Goal: Task Accomplishment & Management: Manage account settings

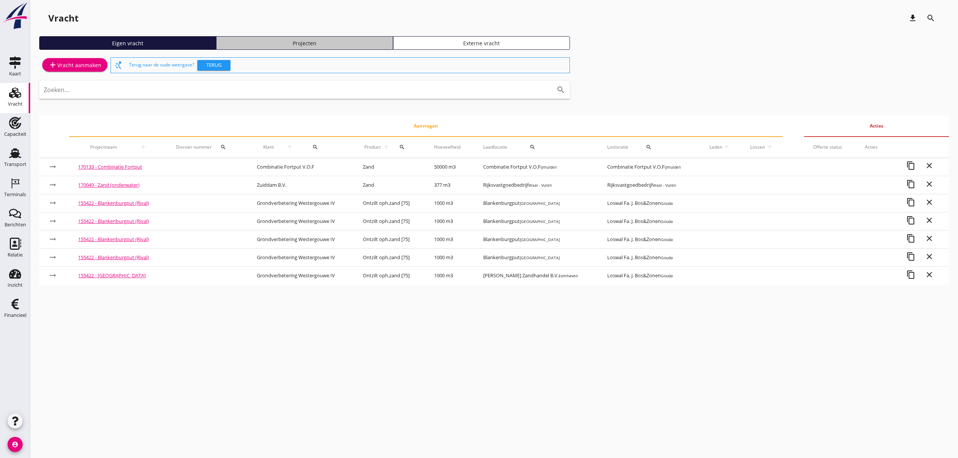
click at [333, 40] on div "Projecten" at bounding box center [304, 43] width 170 height 8
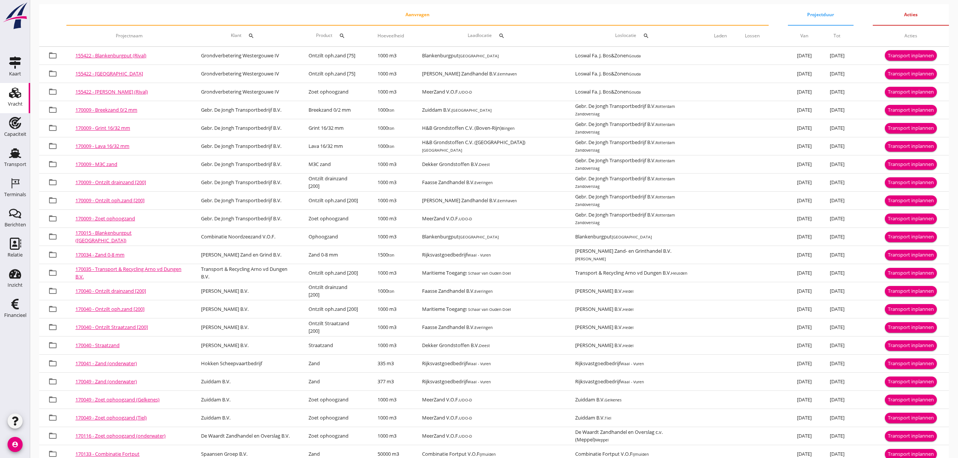
scroll to position [130, 0]
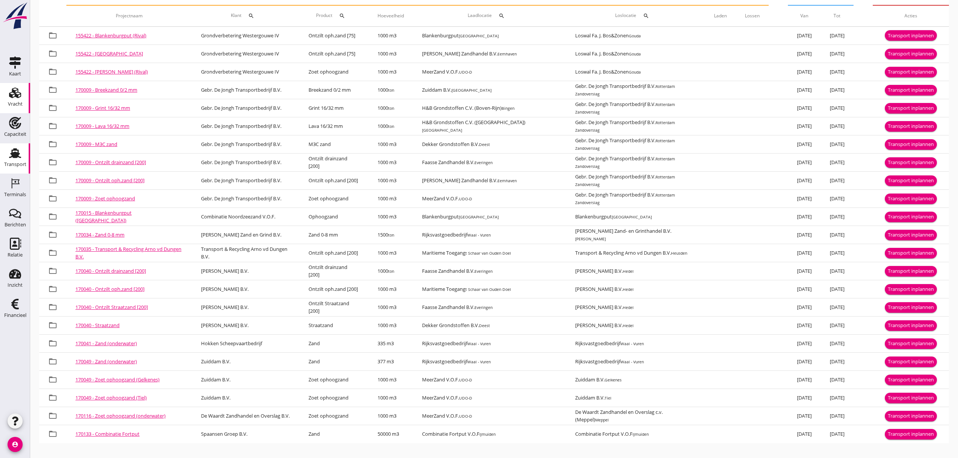
click at [18, 161] on div "Transport" at bounding box center [15, 164] width 22 height 11
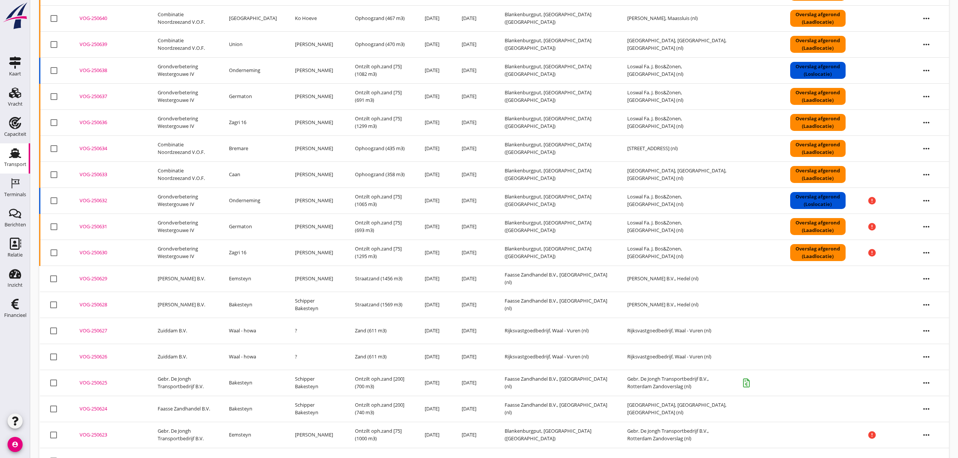
scroll to position [979, 0]
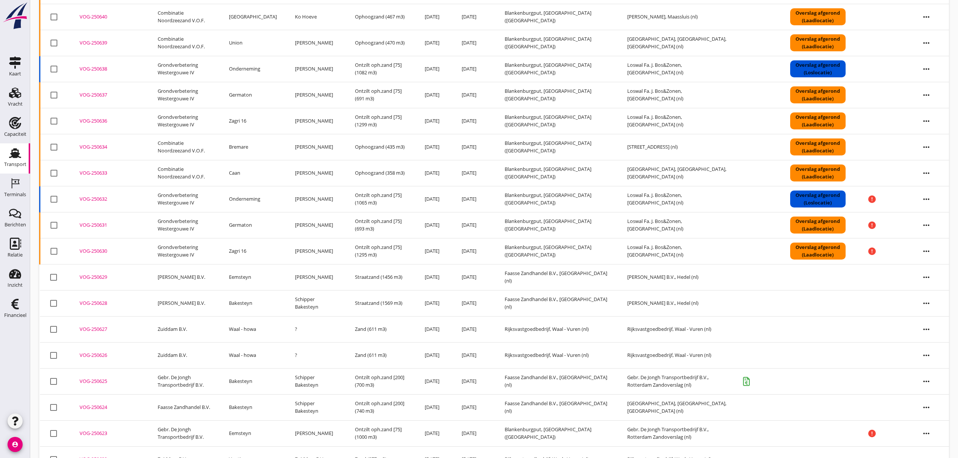
click at [543, 335] on td "Rijksvastgoedbedrijf, Waal - Vuren (nl)" at bounding box center [556, 329] width 123 height 26
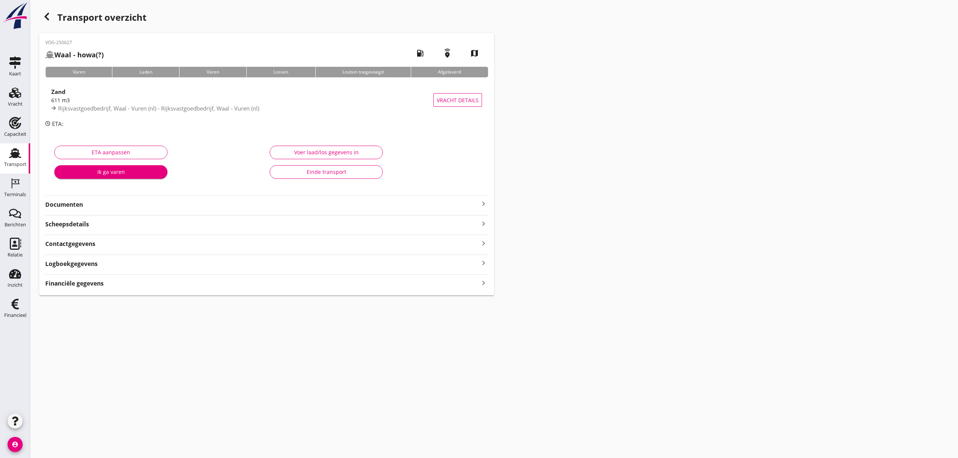
click at [196, 284] on div "Financiële gegevens keyboard_arrow_right" at bounding box center [266, 283] width 443 height 10
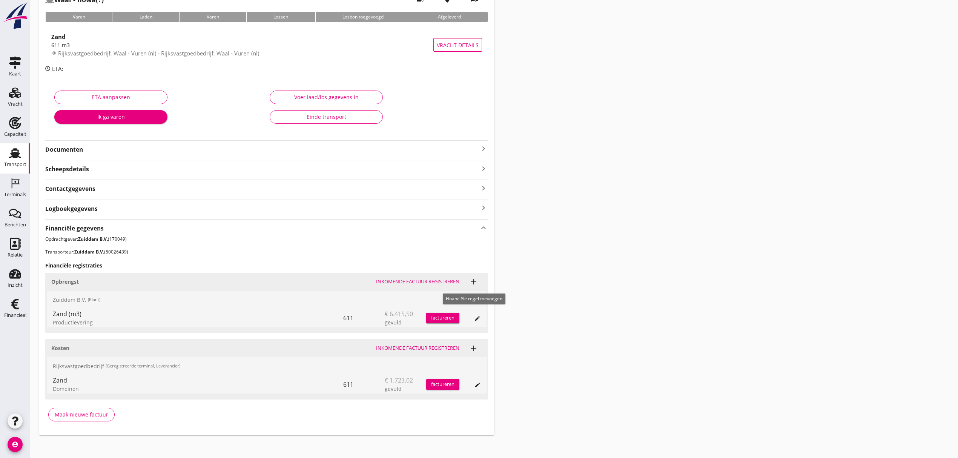
scroll to position [59, 0]
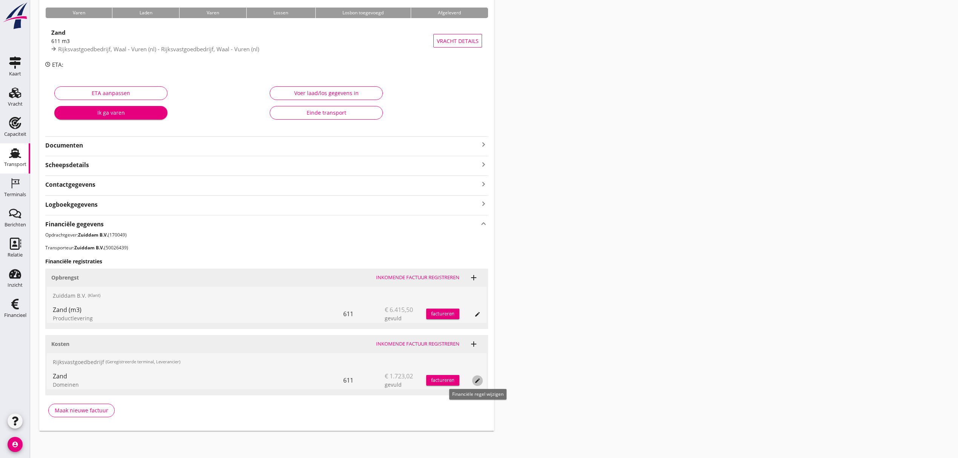
click at [474, 384] on button "edit" at bounding box center [477, 380] width 11 height 11
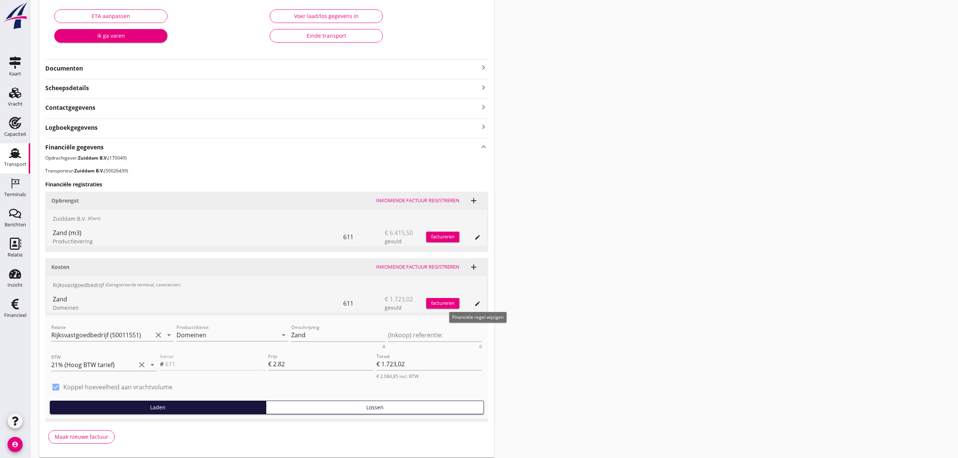
scroll to position [139, 0]
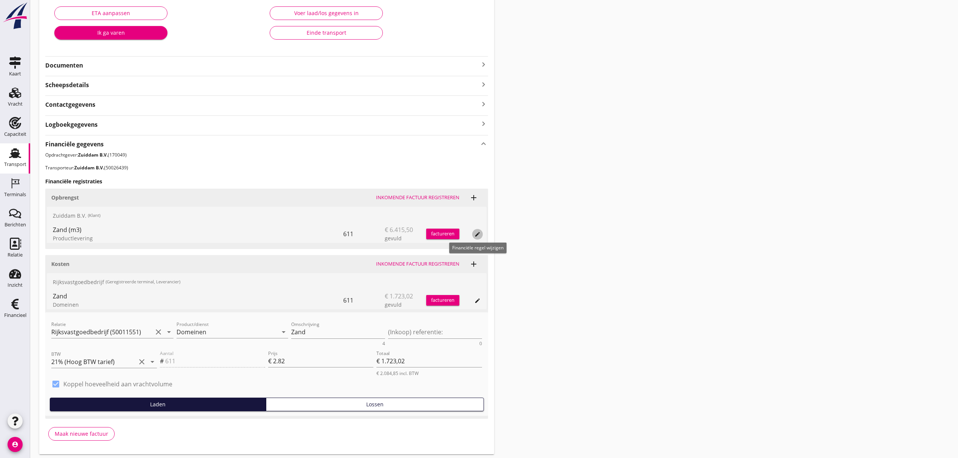
click at [481, 236] on div "edit" at bounding box center [477, 234] width 11 height 6
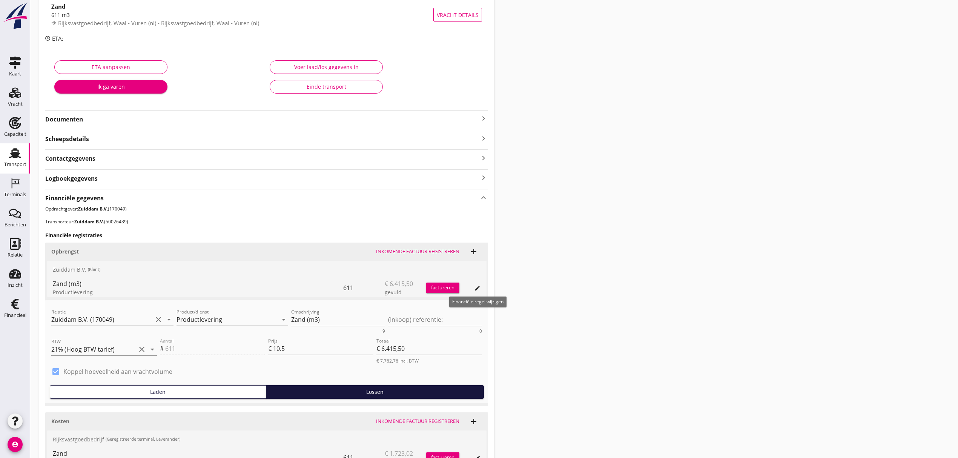
scroll to position [0, 0]
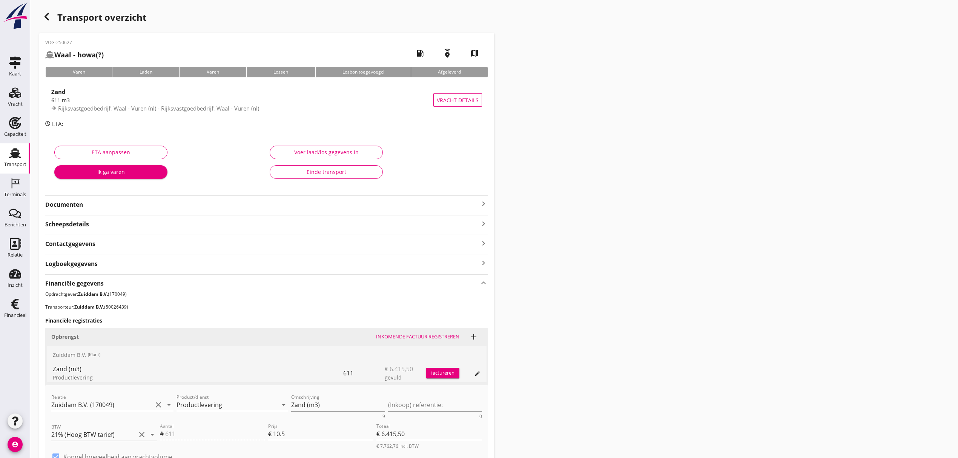
click at [47, 15] on icon "button" at bounding box center [46, 16] width 9 height 9
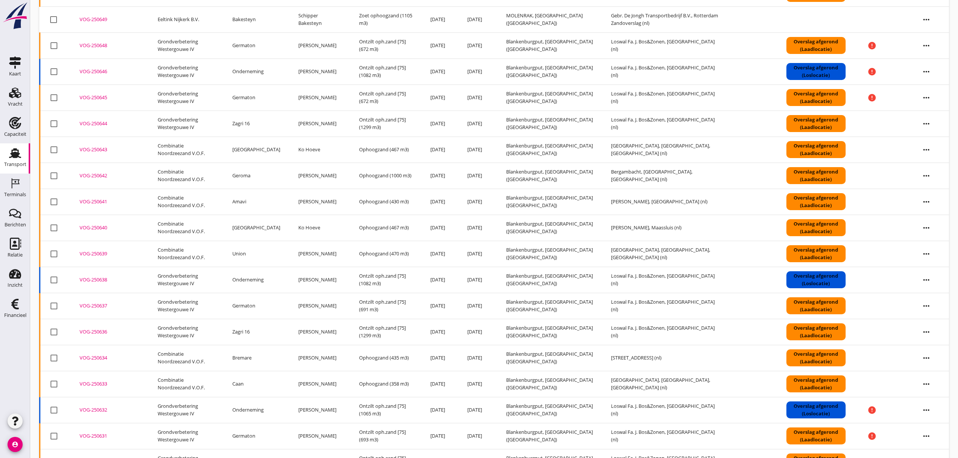
scroll to position [767, 0]
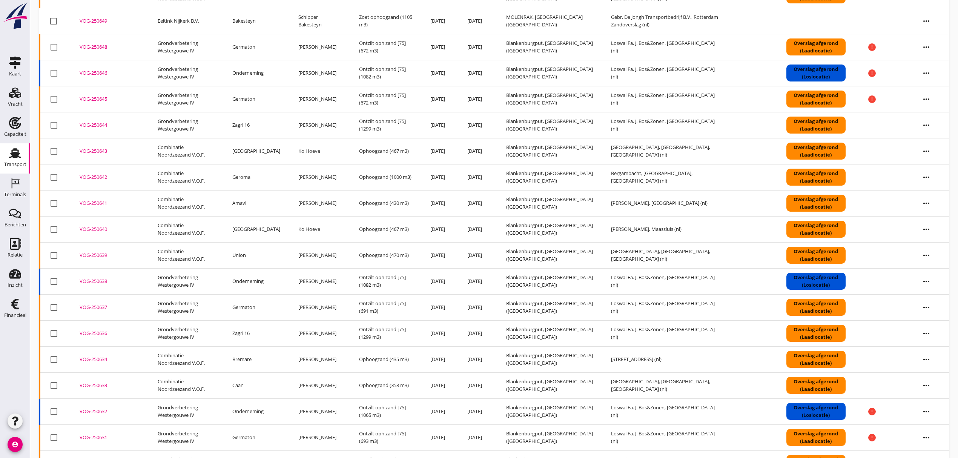
click at [519, 78] on td "Blankenburgput, [GEOGRAPHIC_DATA] ([GEOGRAPHIC_DATA])" at bounding box center [549, 73] width 105 height 26
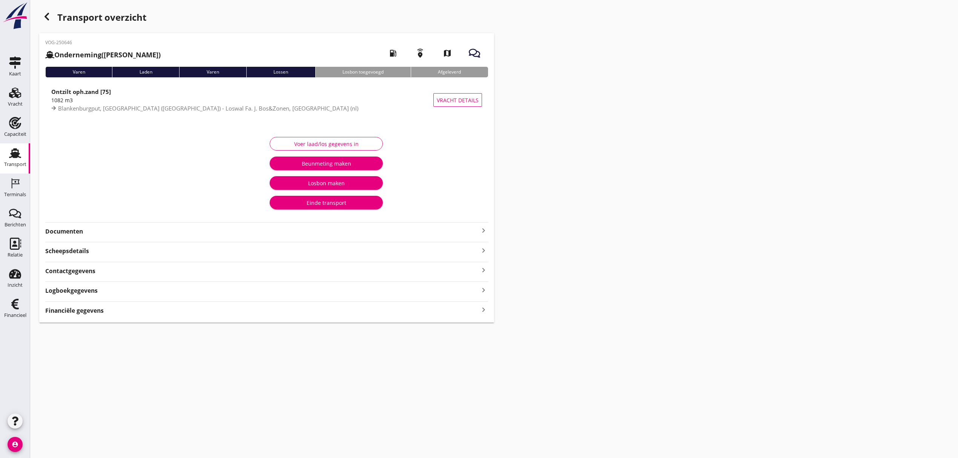
click at [270, 311] on div "Financiële gegevens keyboard_arrow_right" at bounding box center [266, 310] width 443 height 10
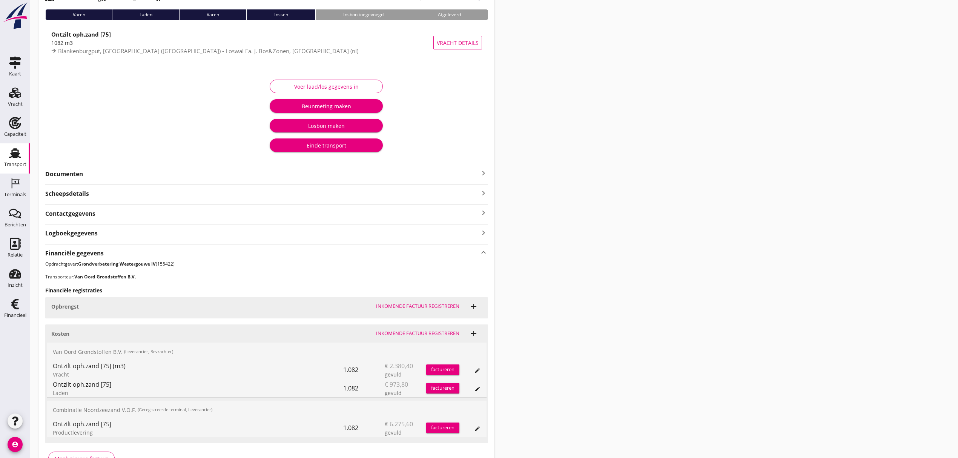
scroll to position [106, 0]
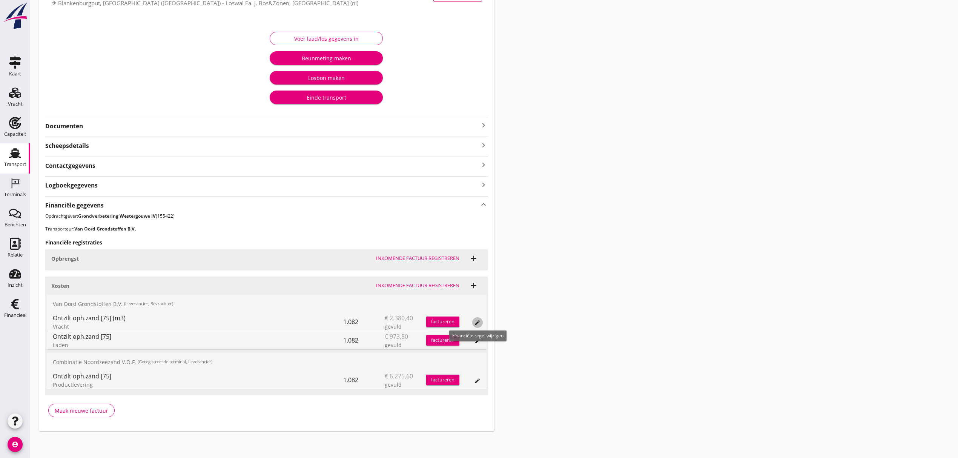
click at [477, 321] on icon "edit" at bounding box center [477, 322] width 6 height 6
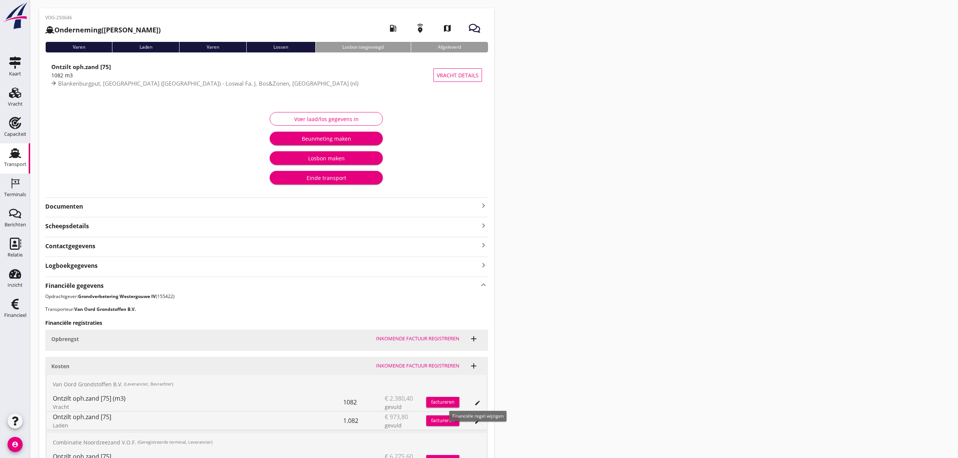
scroll to position [0, 0]
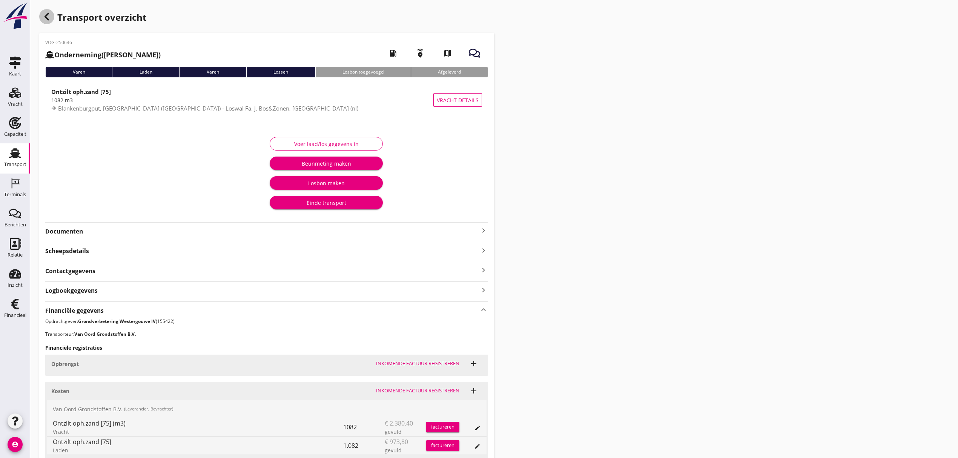
click at [48, 15] on icon "button" at bounding box center [46, 16] width 9 height 9
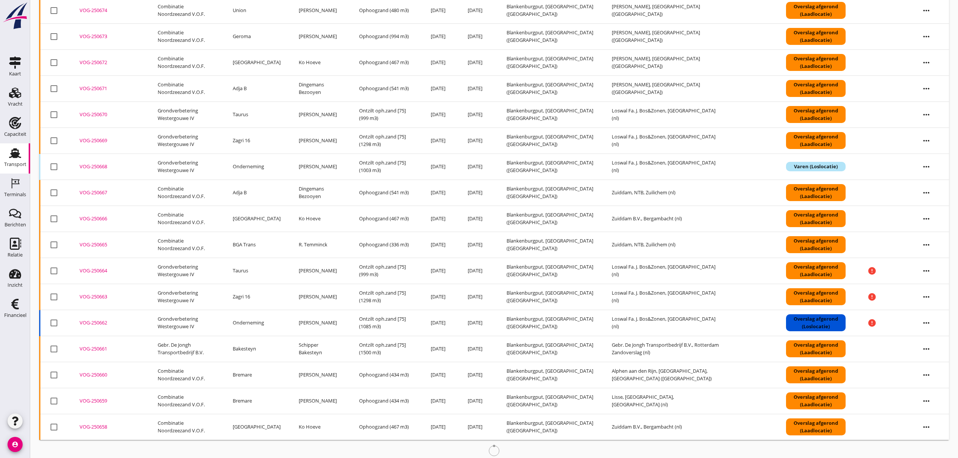
scroll to position [170, 0]
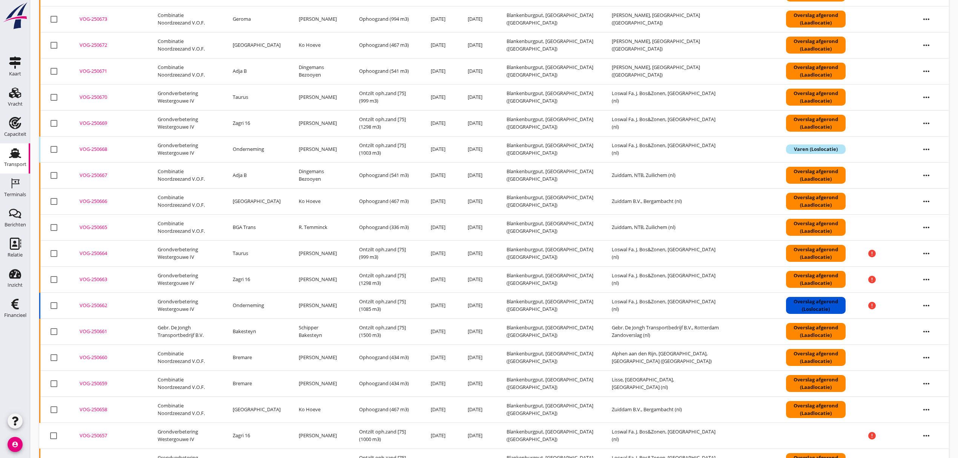
click at [186, 336] on td "Gebr. De Jongh Transportbedrijf B.V." at bounding box center [186, 331] width 75 height 26
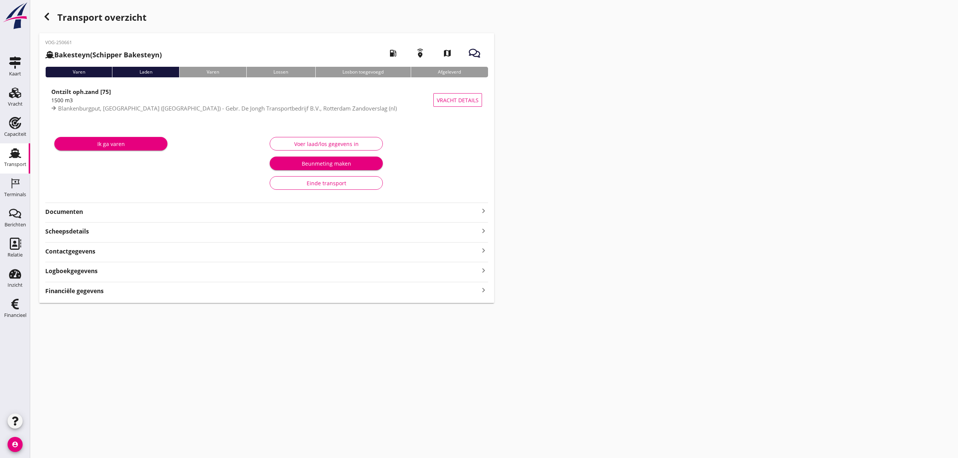
click at [115, 288] on div "Financiële gegevens keyboard_arrow_right" at bounding box center [266, 290] width 443 height 10
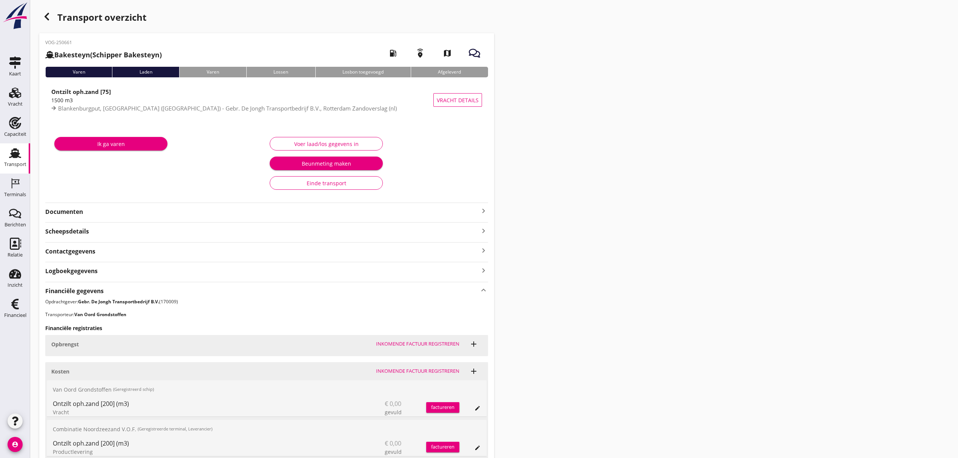
click at [52, 12] on div "button" at bounding box center [46, 16] width 15 height 15
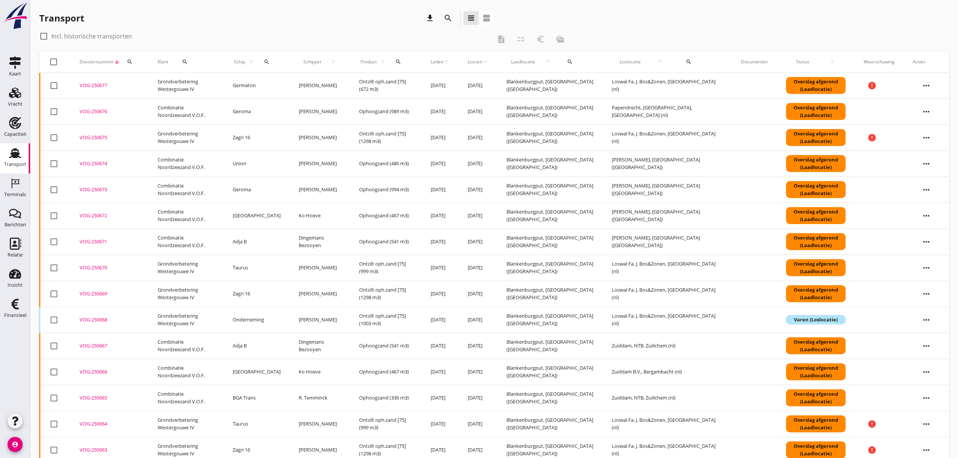
click at [68, 38] on label "Incl. historische transporten" at bounding box center [91, 36] width 81 height 8
checkbox input "true"
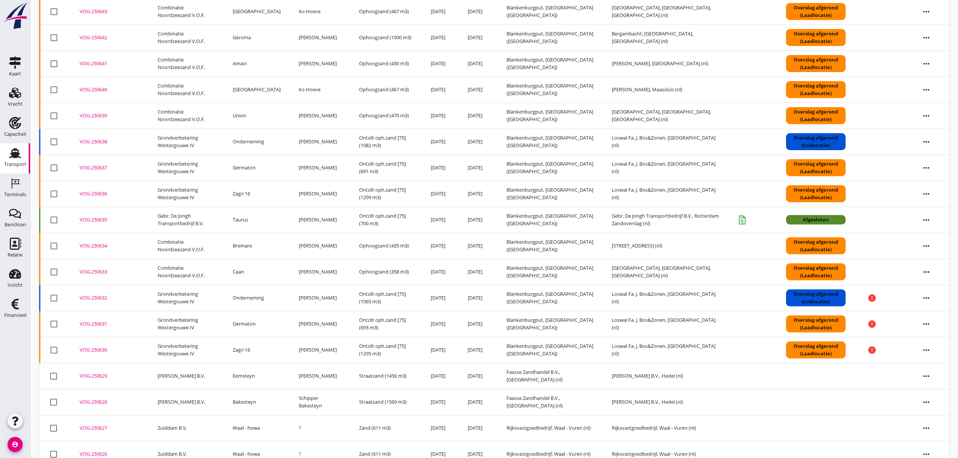
scroll to position [955, 0]
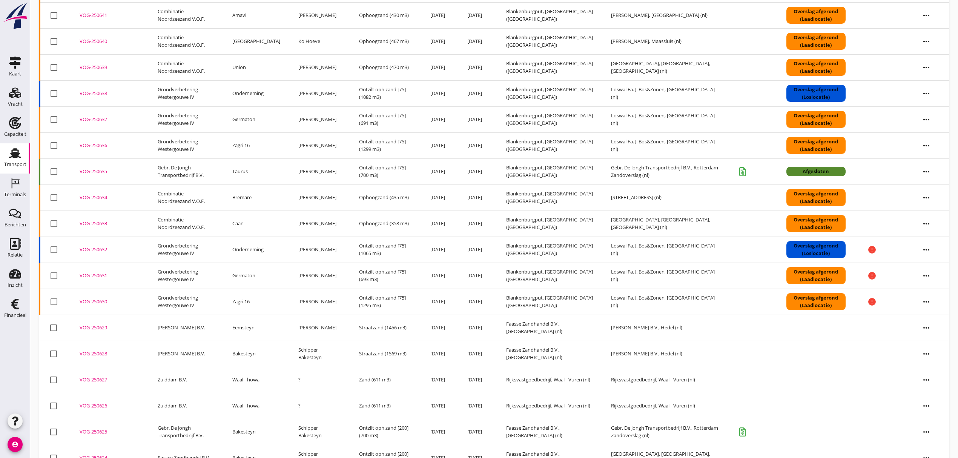
click at [181, 172] on td "Gebr. De Jongh Transportbedrijf B.V." at bounding box center [186, 171] width 75 height 26
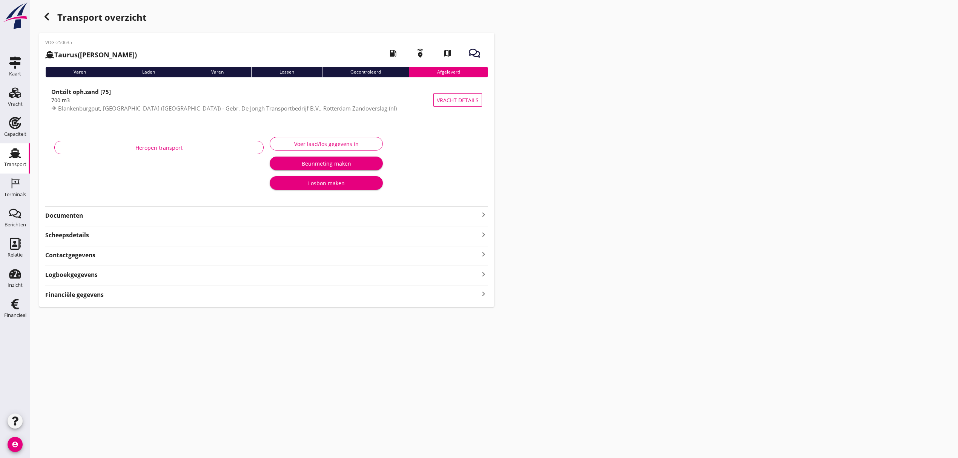
click at [110, 299] on div "Financiële gegevens keyboard_arrow_right" at bounding box center [266, 294] width 443 height 10
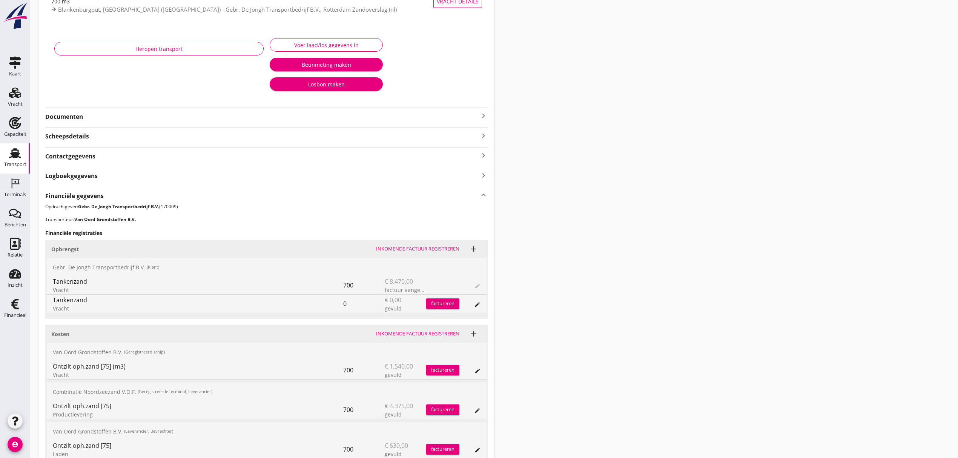
scroll to position [97, 0]
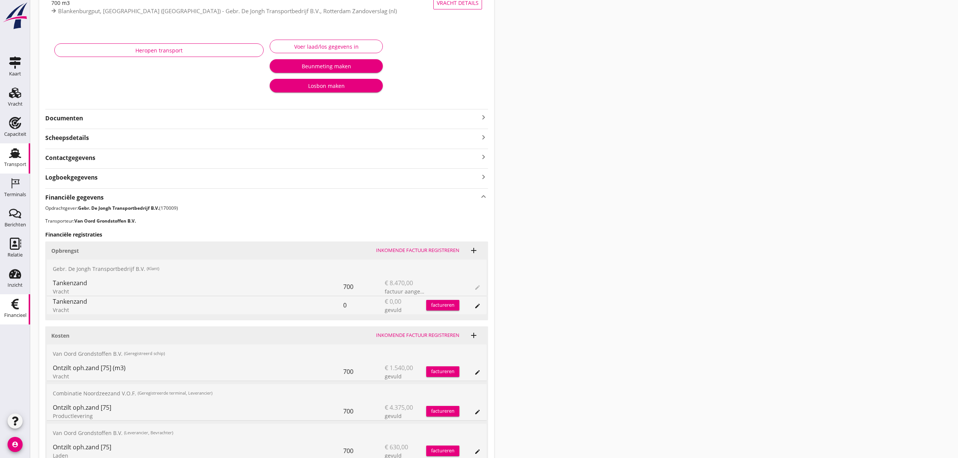
click at [6, 298] on div "Financieel" at bounding box center [15, 304] width 18 height 12
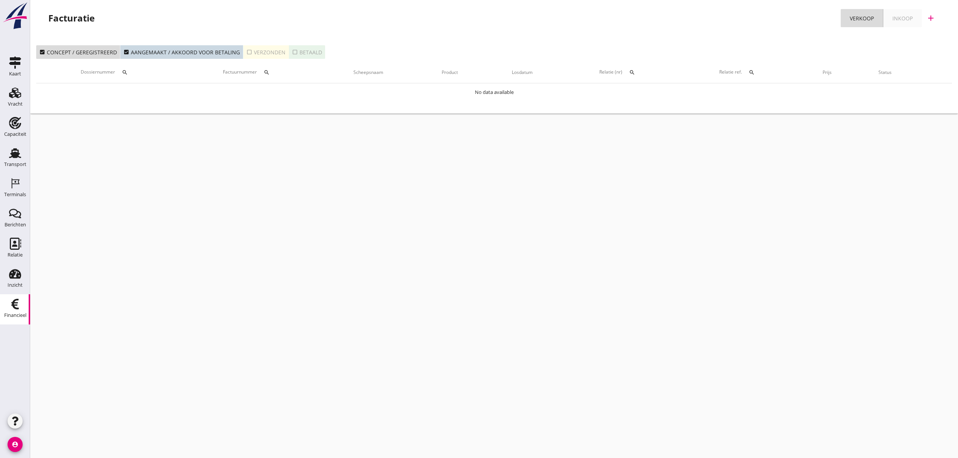
click at [257, 56] on button "check_box_outline_blank Verzonden" at bounding box center [266, 52] width 46 height 14
click at [300, 50] on div "check_box_outline_blank Betaald" at bounding box center [307, 52] width 30 height 8
